Goal: Information Seeking & Learning: Learn about a topic

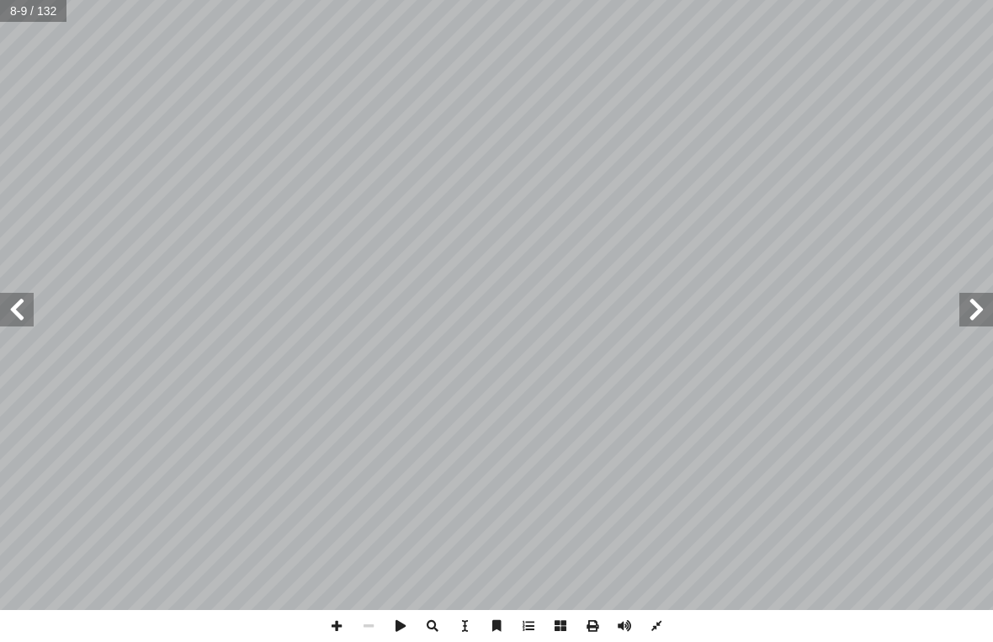
click at [966, 313] on span at bounding box center [976, 310] width 34 height 34
click at [33, 301] on span at bounding box center [17, 310] width 34 height 34
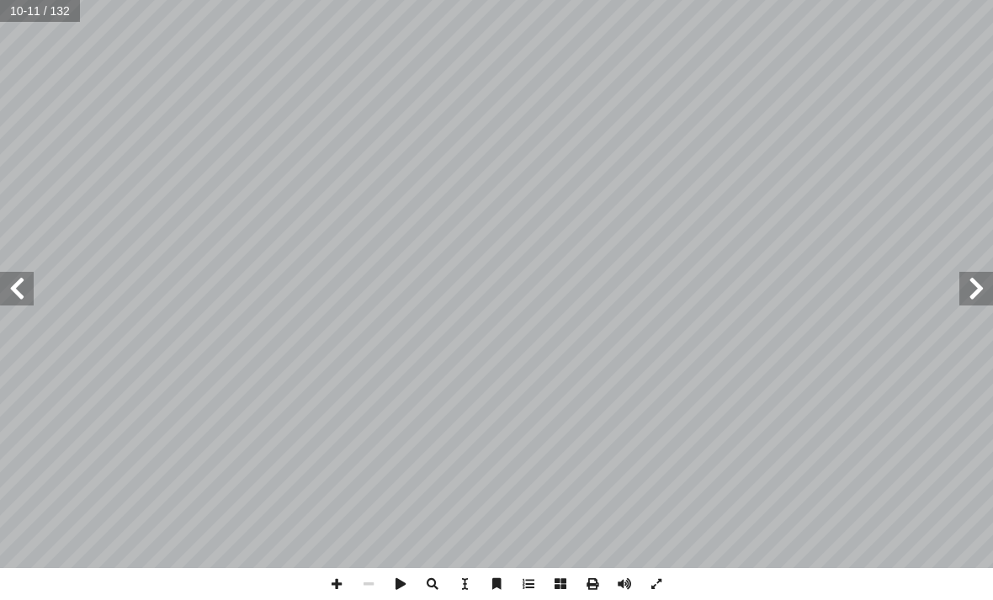
click at [968, 288] on span at bounding box center [976, 289] width 34 height 34
